Goal: Register for event/course

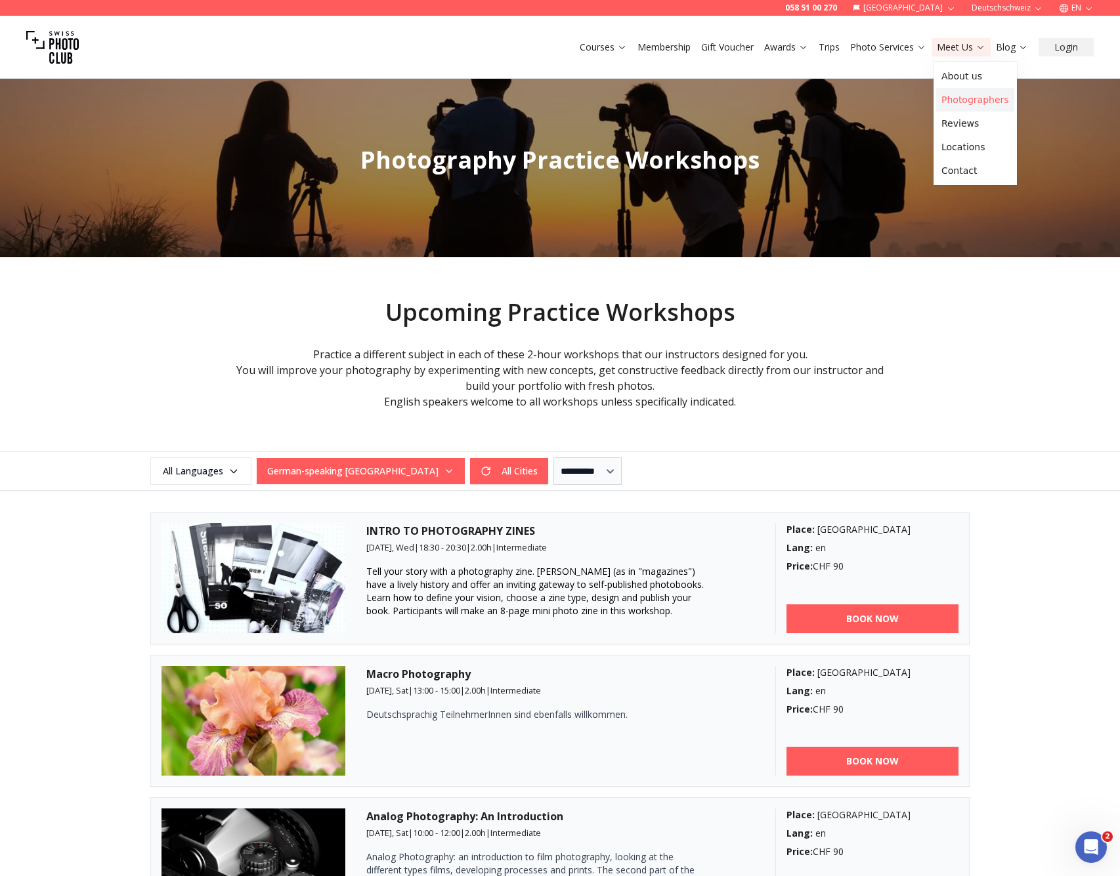
click at [954, 93] on link "Photographers" at bounding box center [975, 100] width 78 height 24
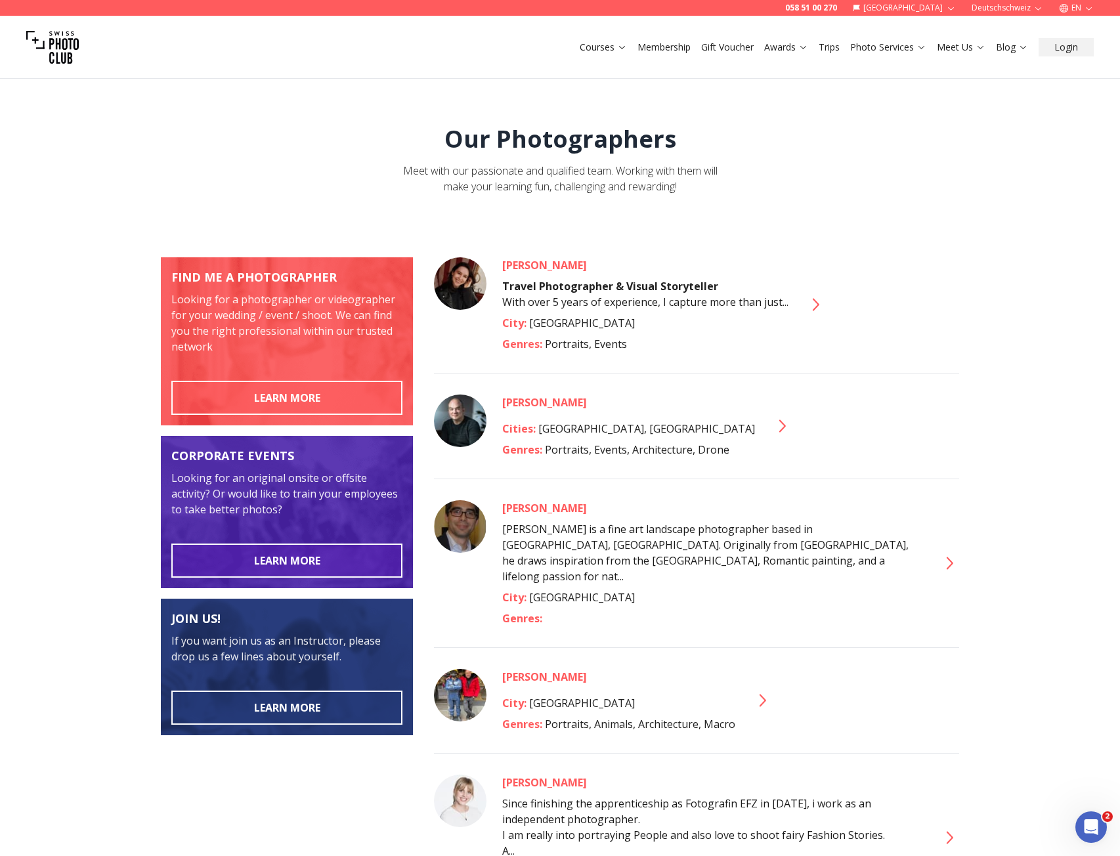
scroll to position [4051, 0]
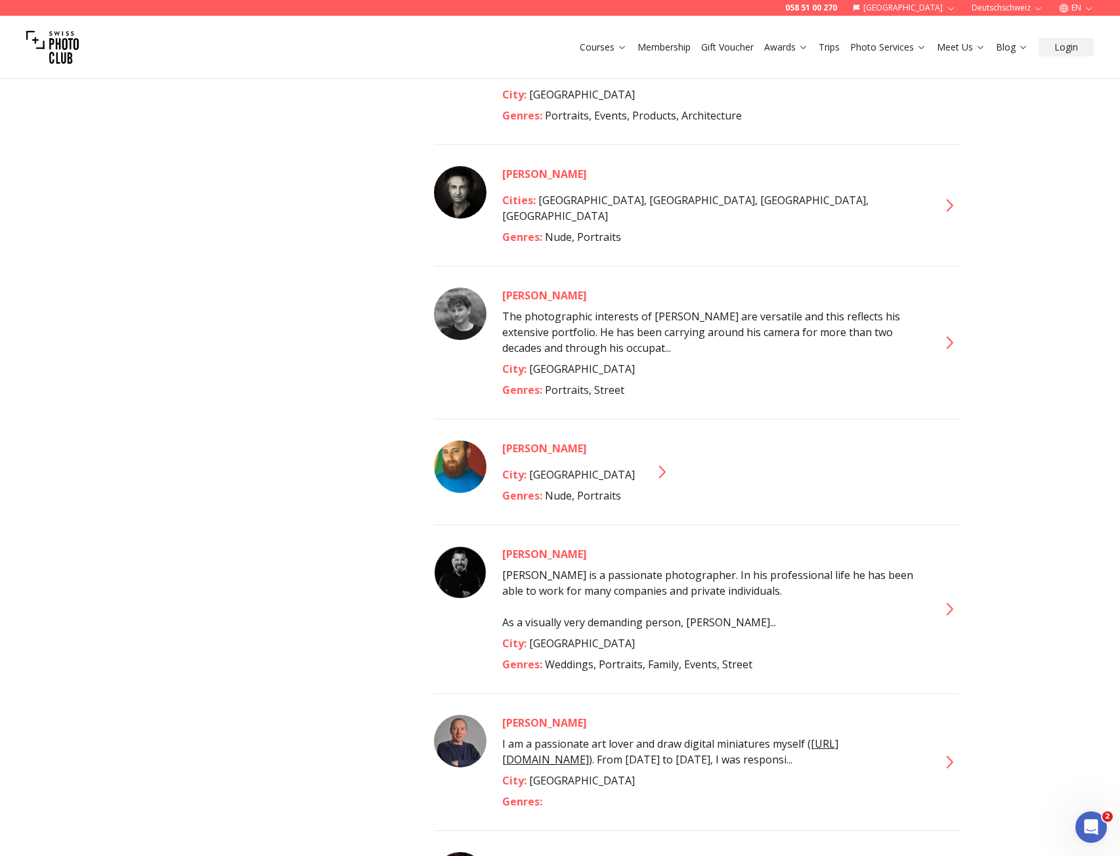
click at [948, 599] on icon at bounding box center [948, 609] width 21 height 21
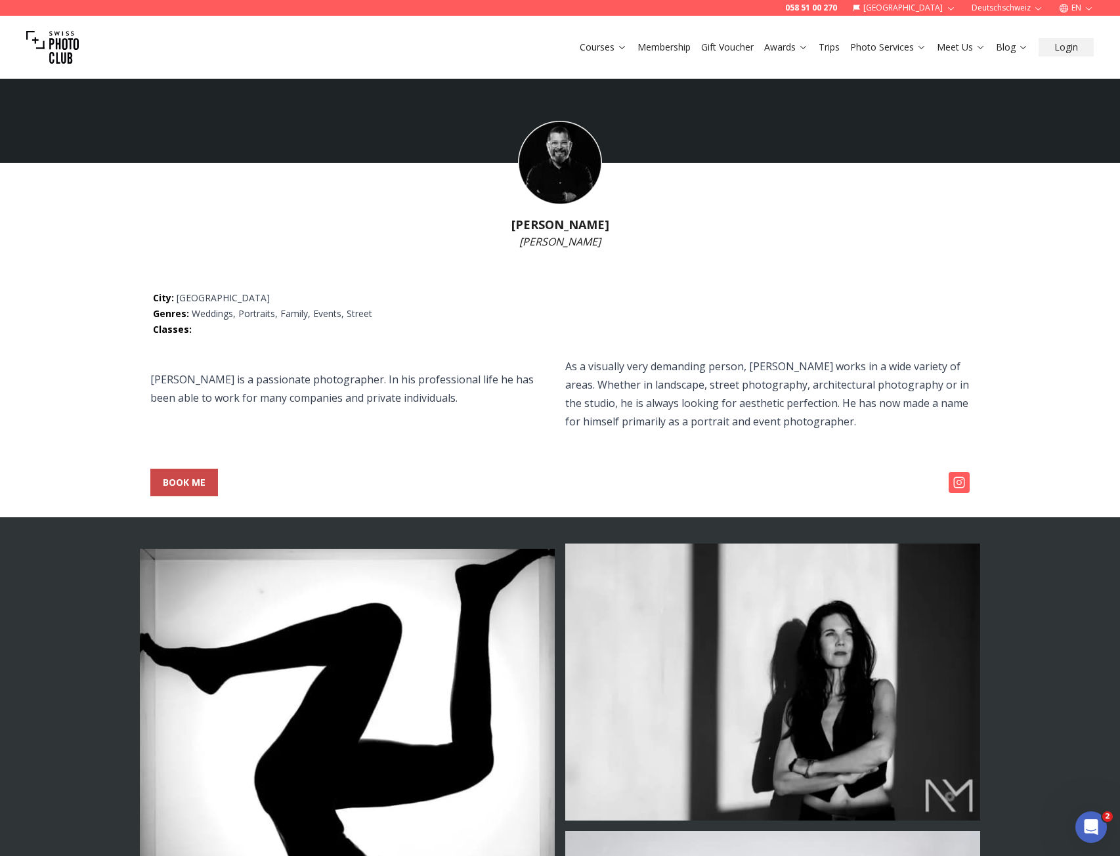
click at [192, 490] on span "BOOK ME" at bounding box center [184, 483] width 64 height 24
select select
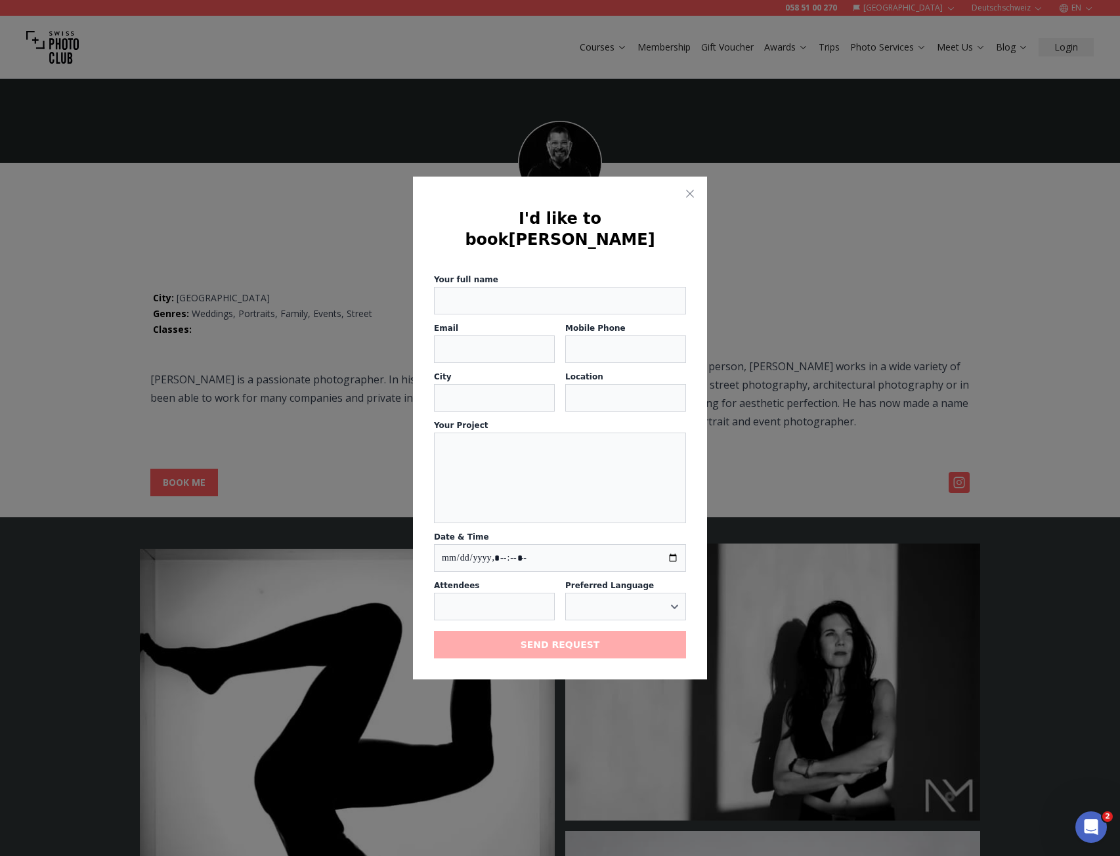
click at [782, 394] on div at bounding box center [560, 428] width 1120 height 856
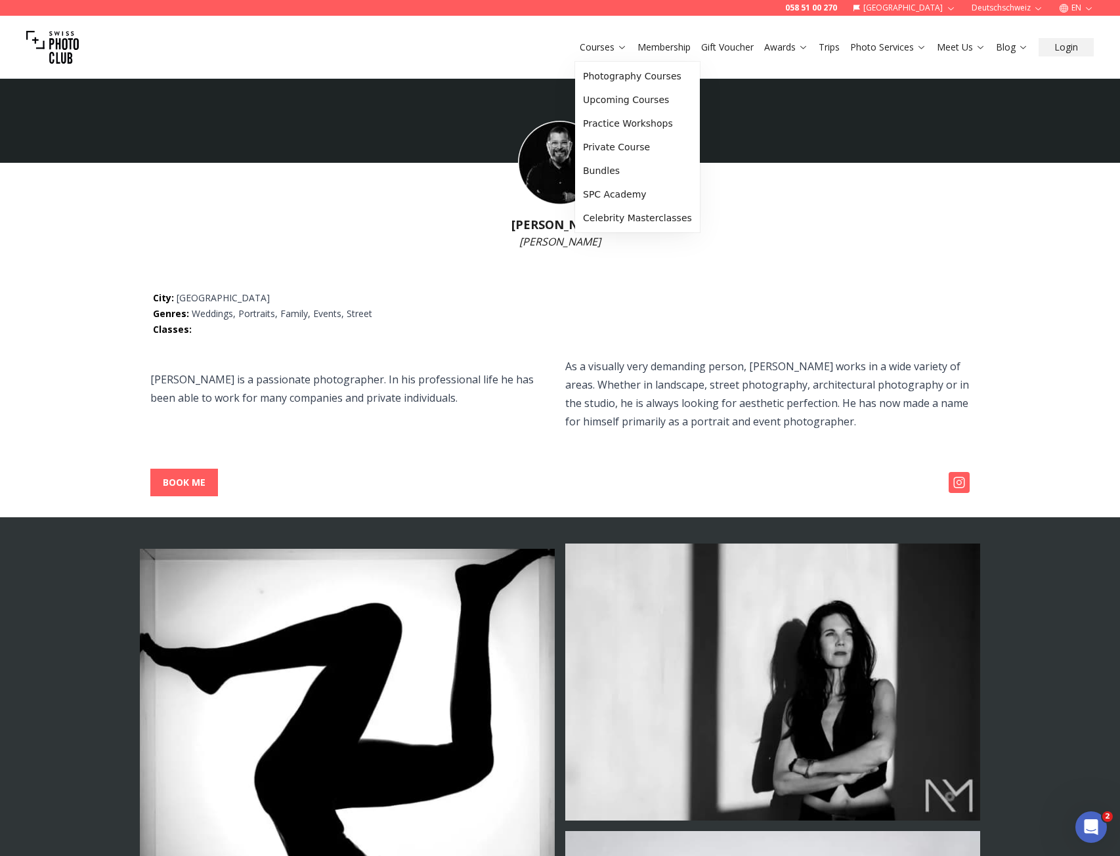
click at [610, 44] on link "Courses" at bounding box center [602, 47] width 47 height 13
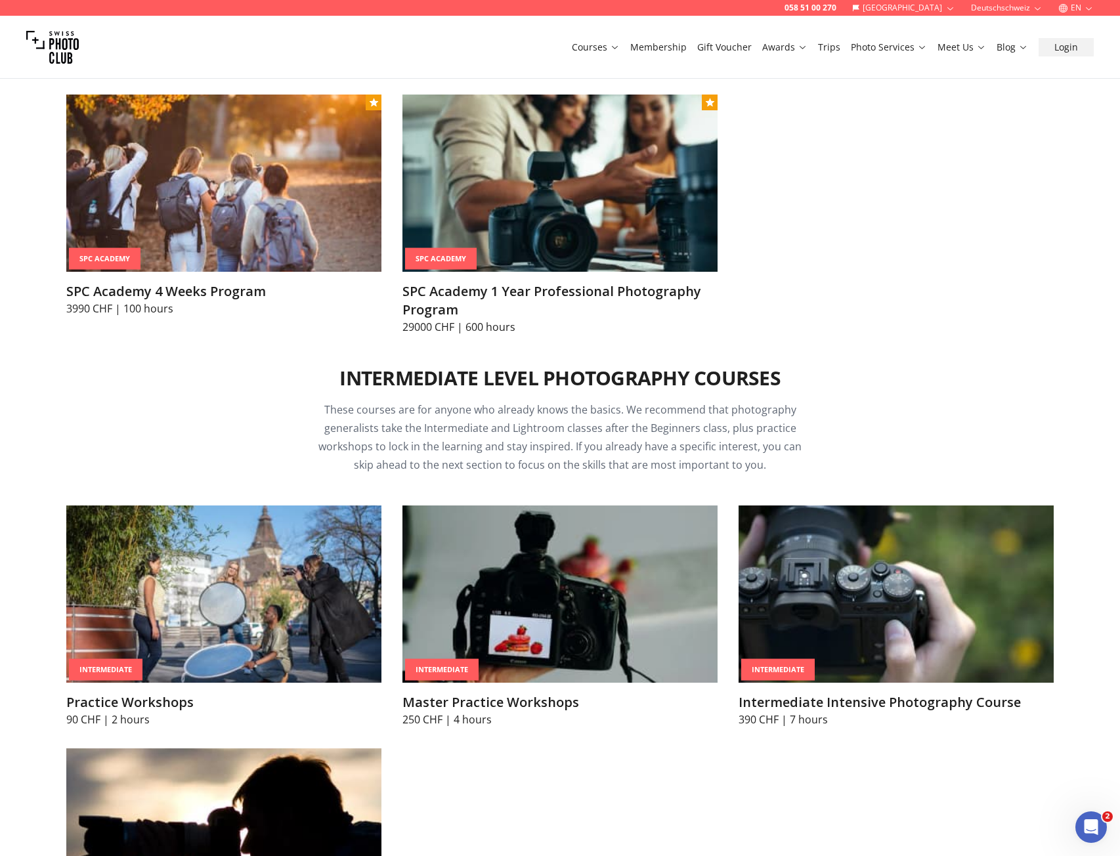
scroll to position [1328, 0]
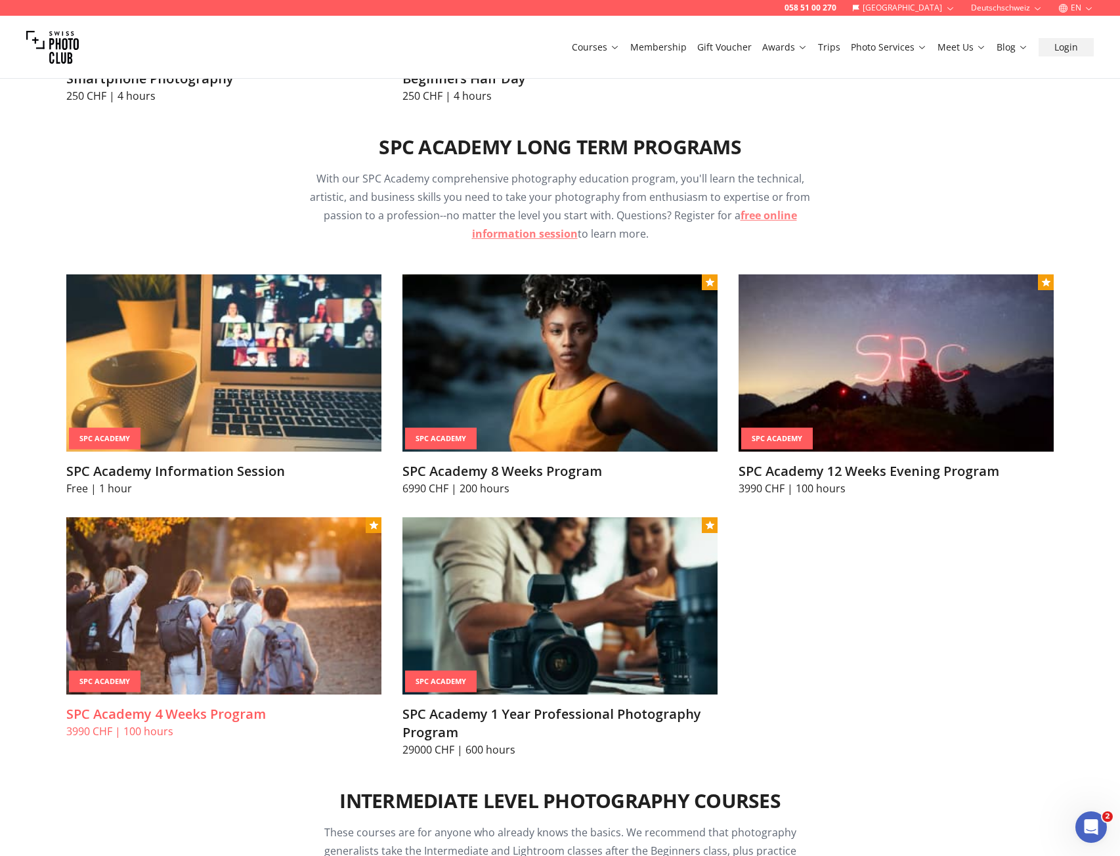
click at [184, 626] on img at bounding box center [223, 605] width 315 height 177
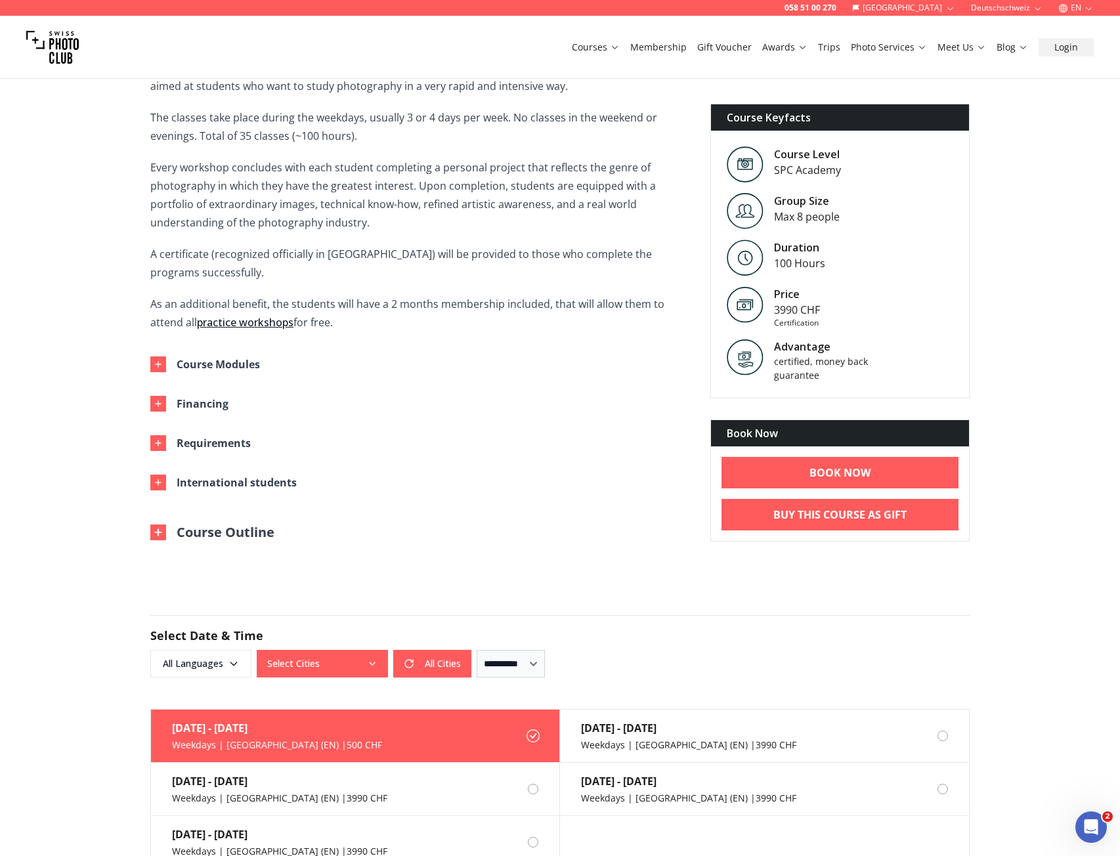
scroll to position [604, 0]
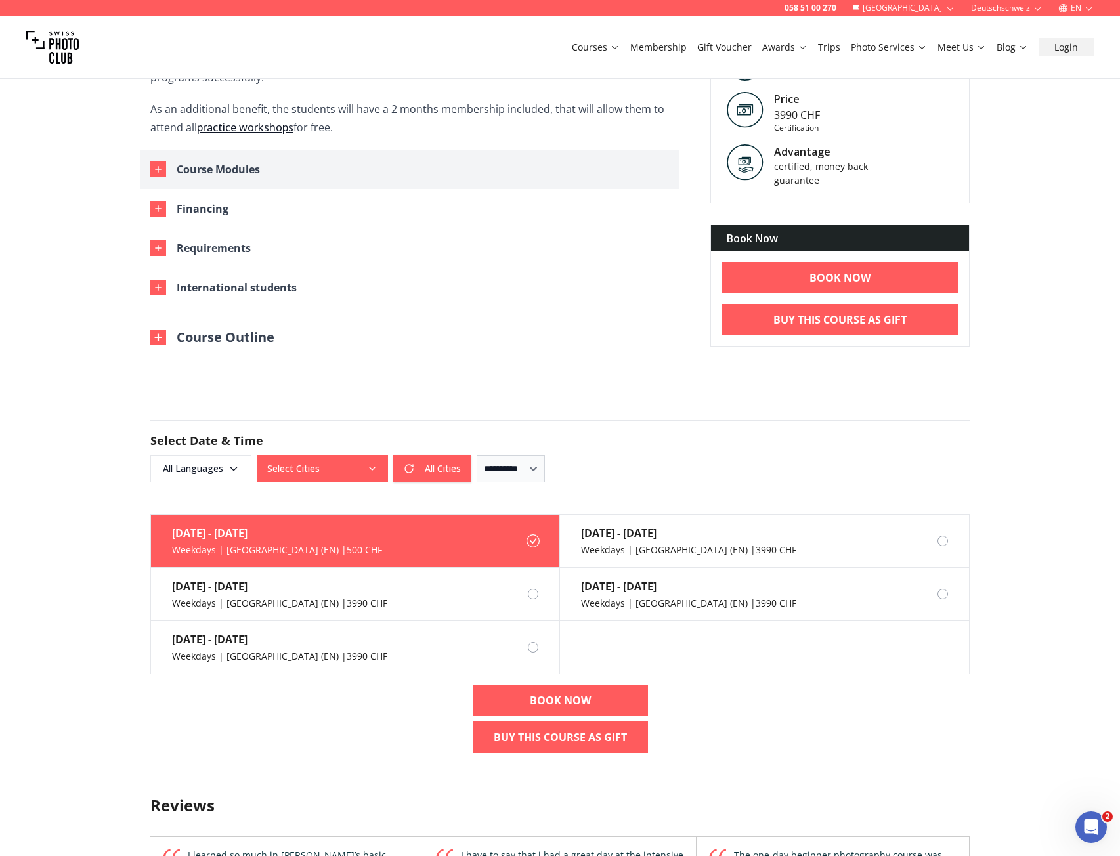
click at [157, 163] on div "button" at bounding box center [158, 169] width 16 height 16
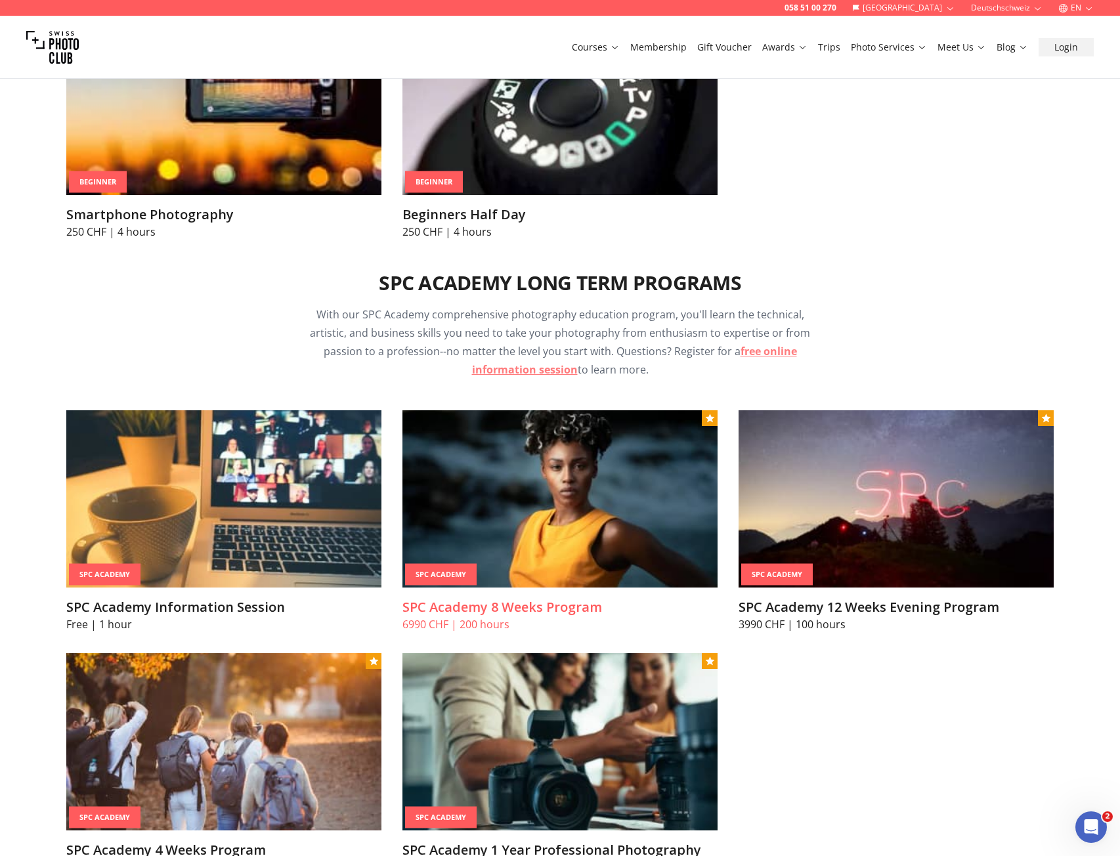
scroll to position [1282, 0]
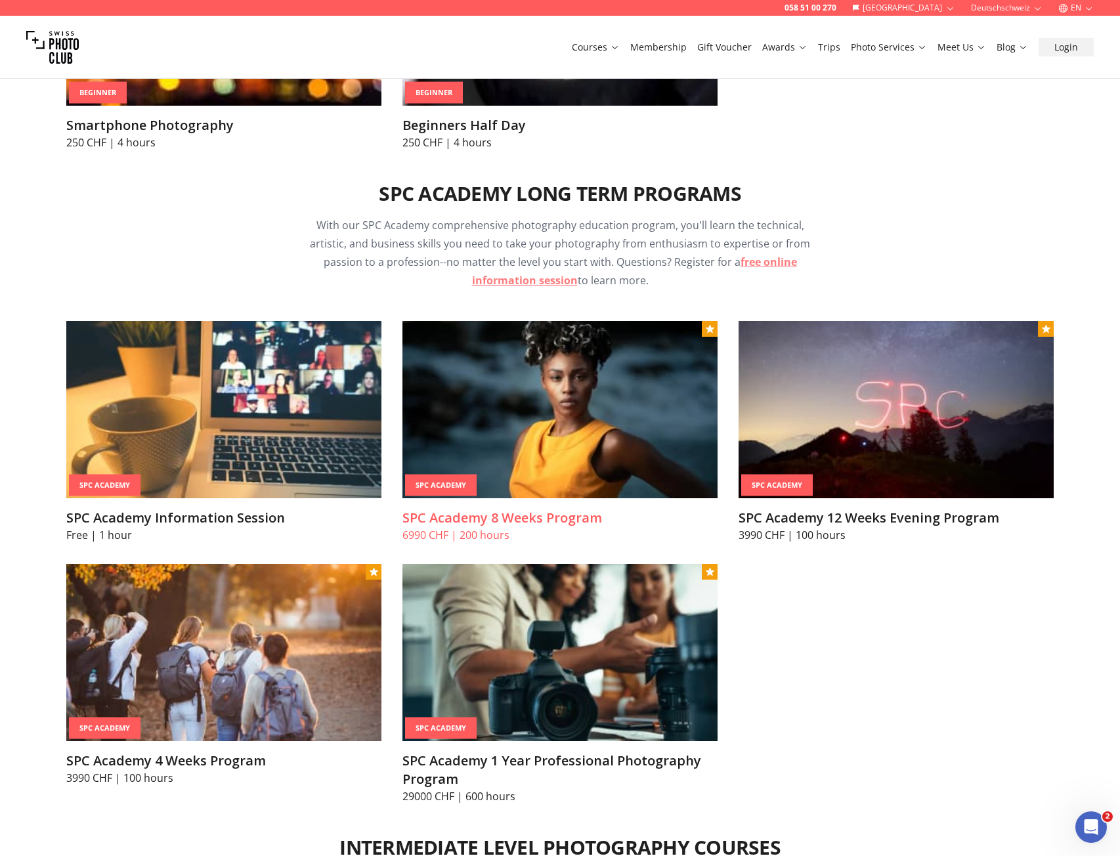
click at [665, 442] on img at bounding box center [559, 409] width 315 height 177
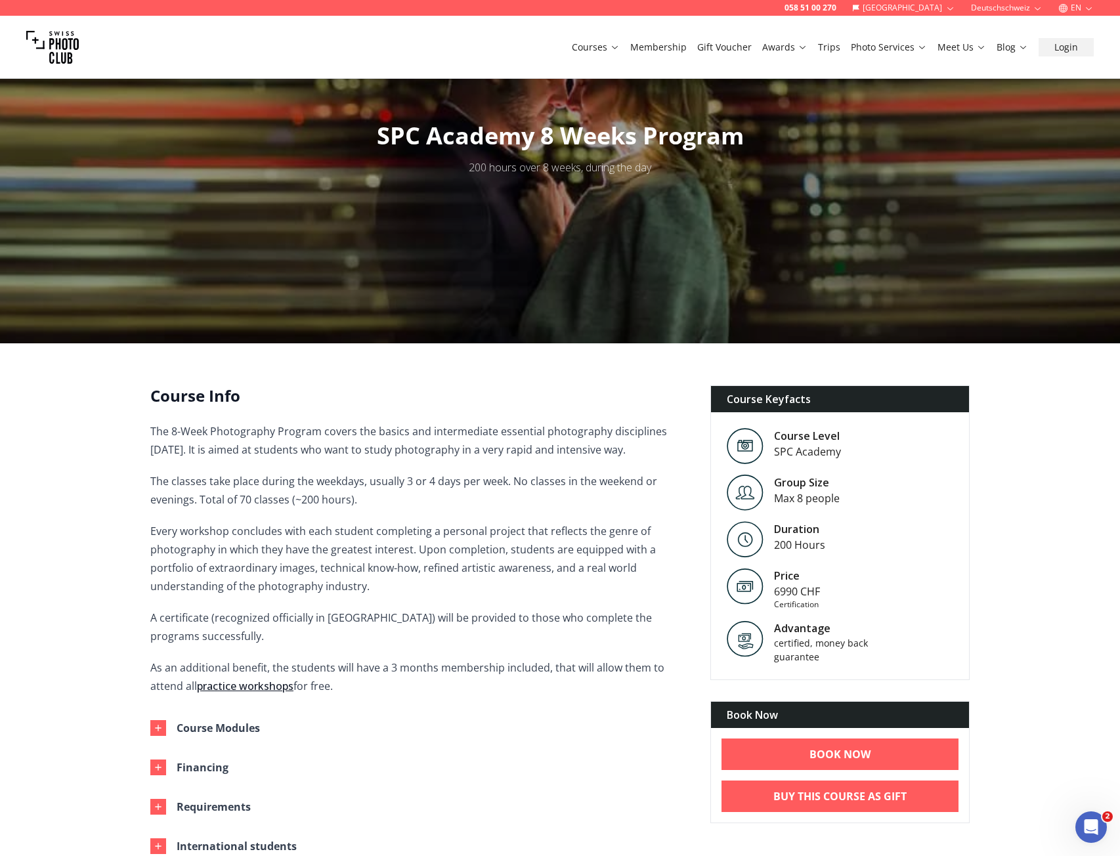
scroll to position [394, 0]
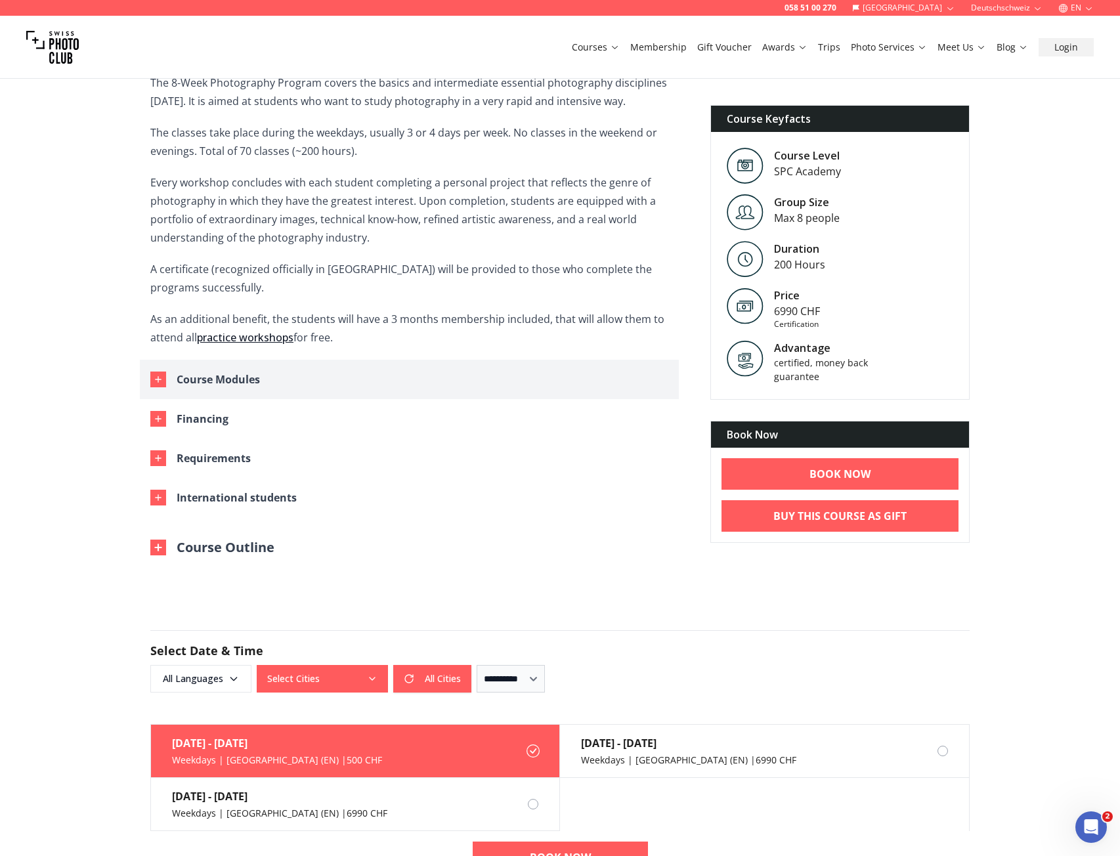
click at [165, 390] on button "Course Modules" at bounding box center [409, 379] width 539 height 39
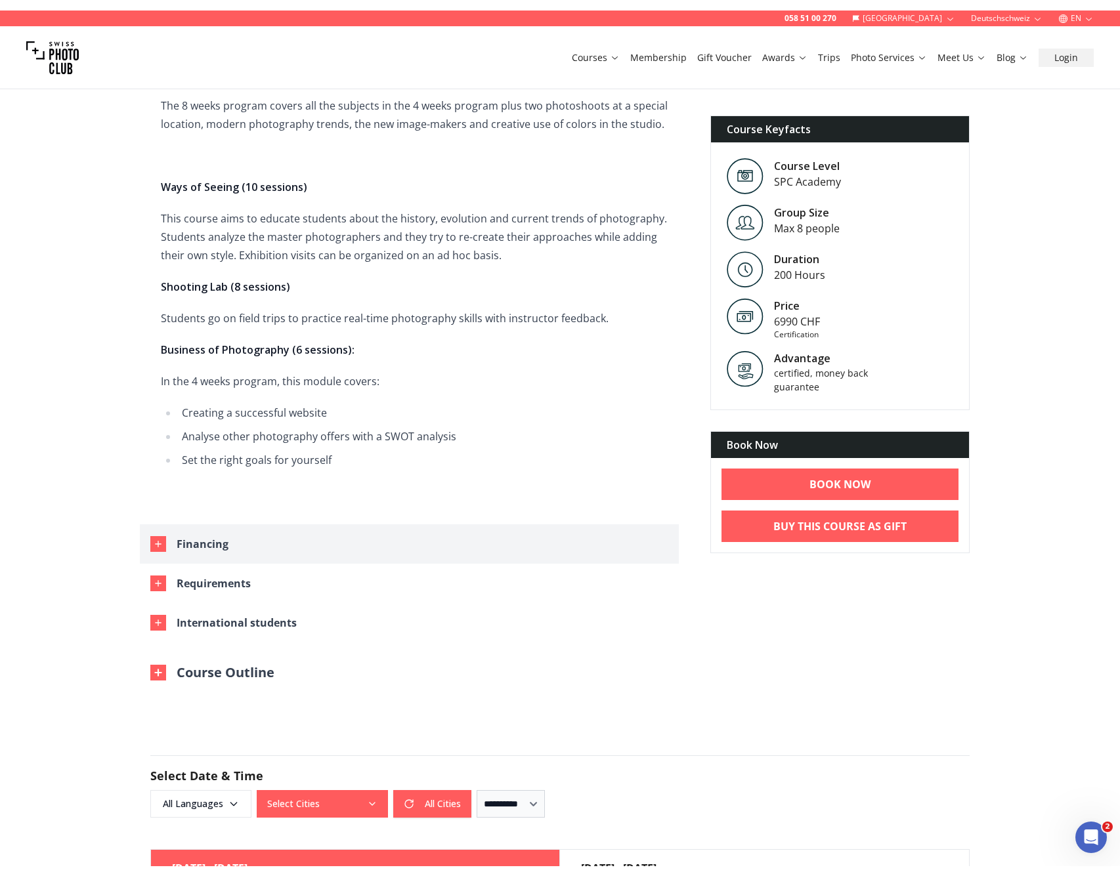
scroll to position [0, 0]
